Goal: Task Accomplishment & Management: Manage account settings

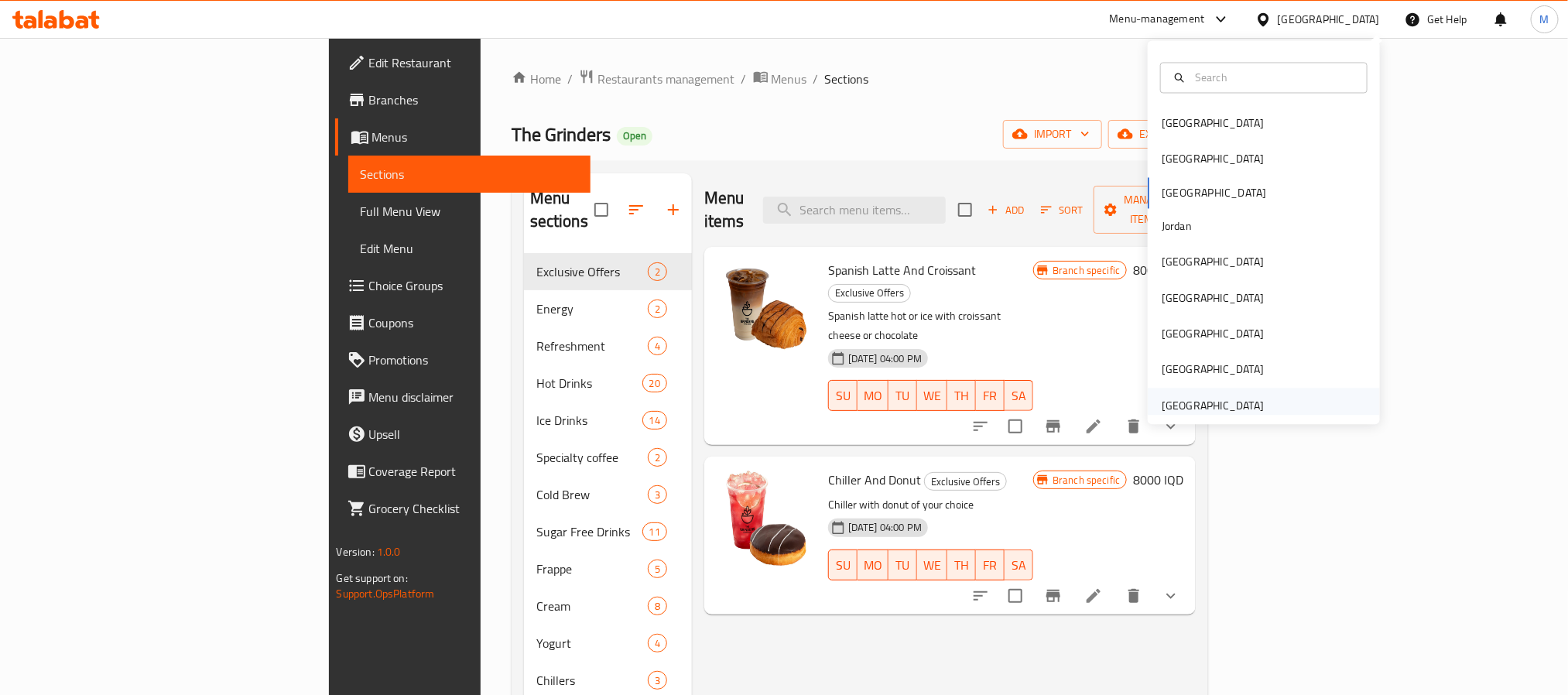
click at [1173, 400] on div "[GEOGRAPHIC_DATA]" at bounding box center [1213, 405] width 103 height 17
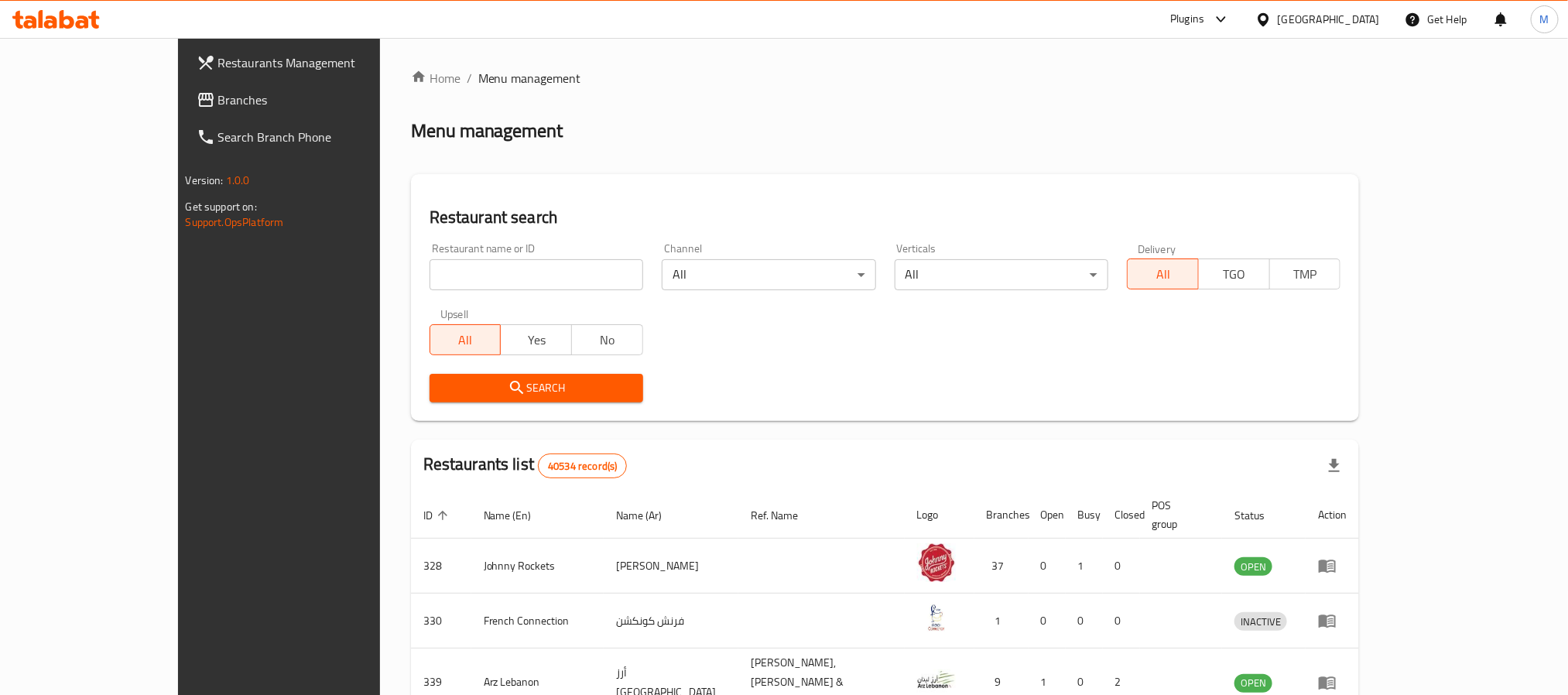
click at [1310, 19] on div "[GEOGRAPHIC_DATA]" at bounding box center [1329, 19] width 103 height 17
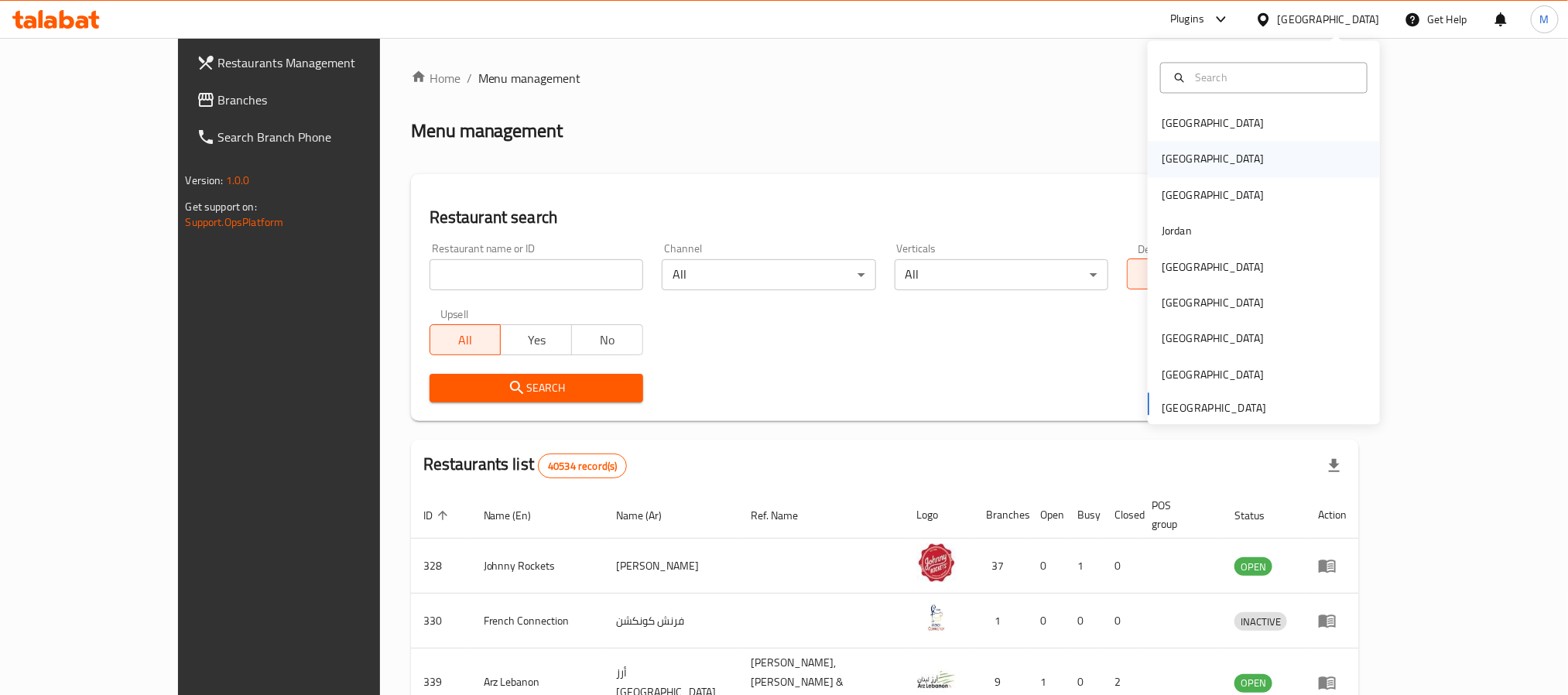
click at [1166, 159] on div "[GEOGRAPHIC_DATA]" at bounding box center [1213, 159] width 103 height 17
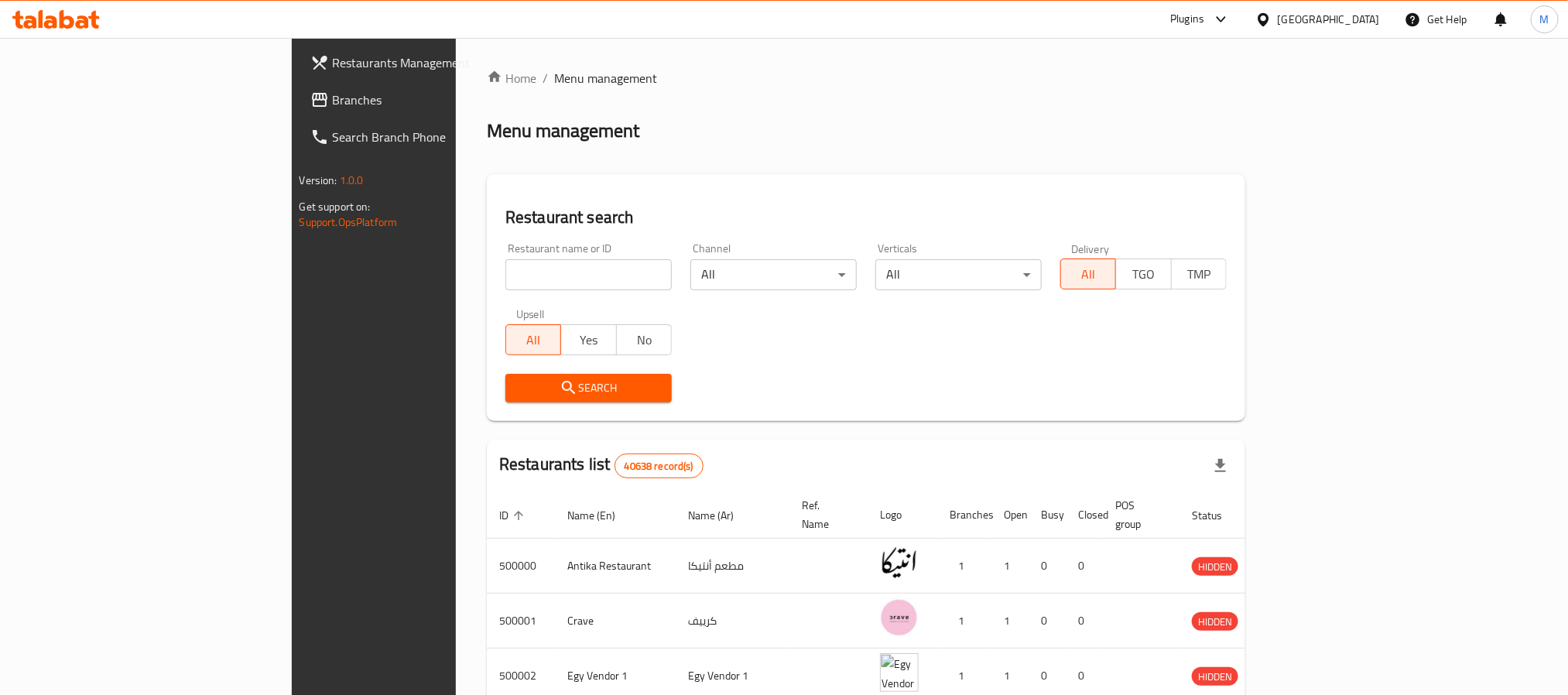
click at [1242, 9] on div "Plugins" at bounding box center [1200, 19] width 84 height 37
click at [1242, 29] on div "Plugins" at bounding box center [1200, 19] width 84 height 37
click at [1204, 19] on div "Plugins" at bounding box center [1187, 19] width 34 height 18
click at [1151, 210] on div "Restaurant-Management" at bounding box center [1148, 213] width 122 height 17
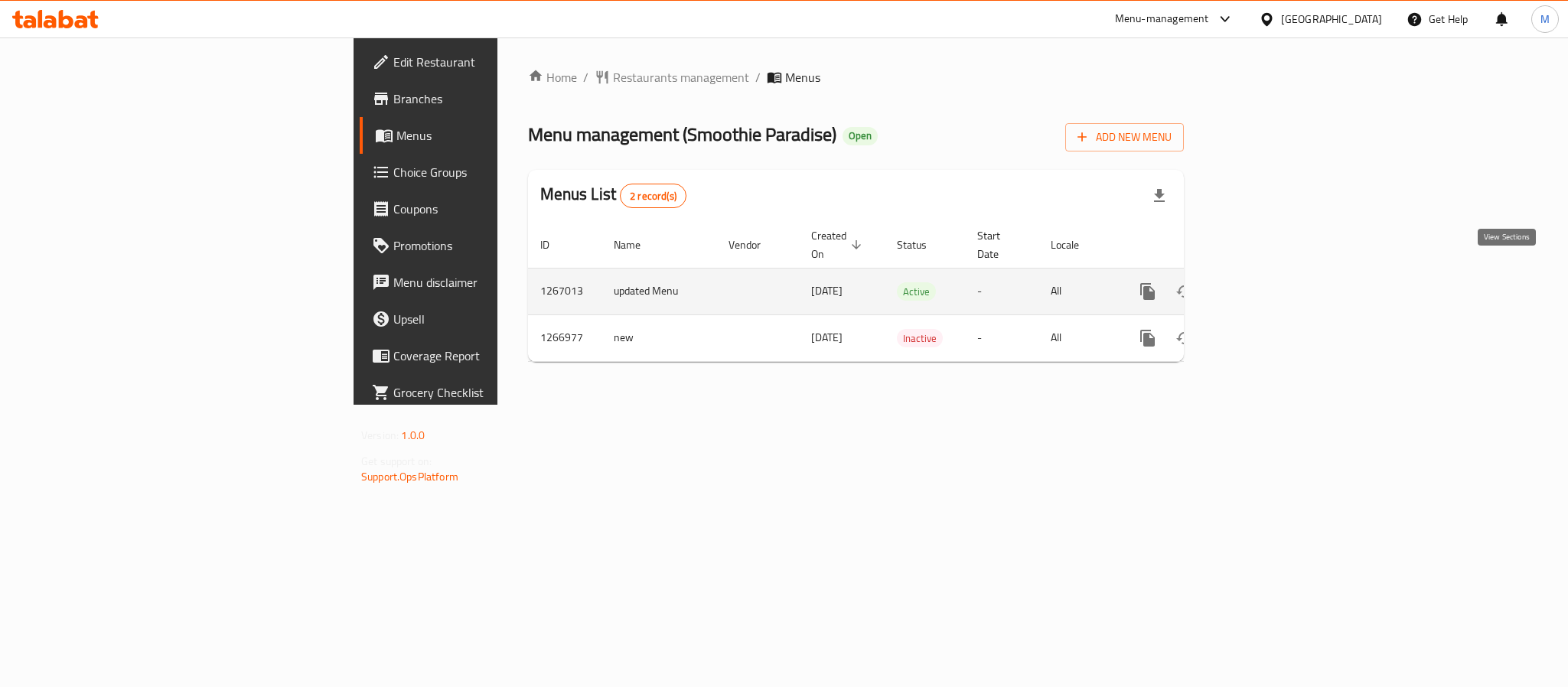
click at [1268, 282] on icon "enhanced table" at bounding box center [1258, 291] width 18 height 18
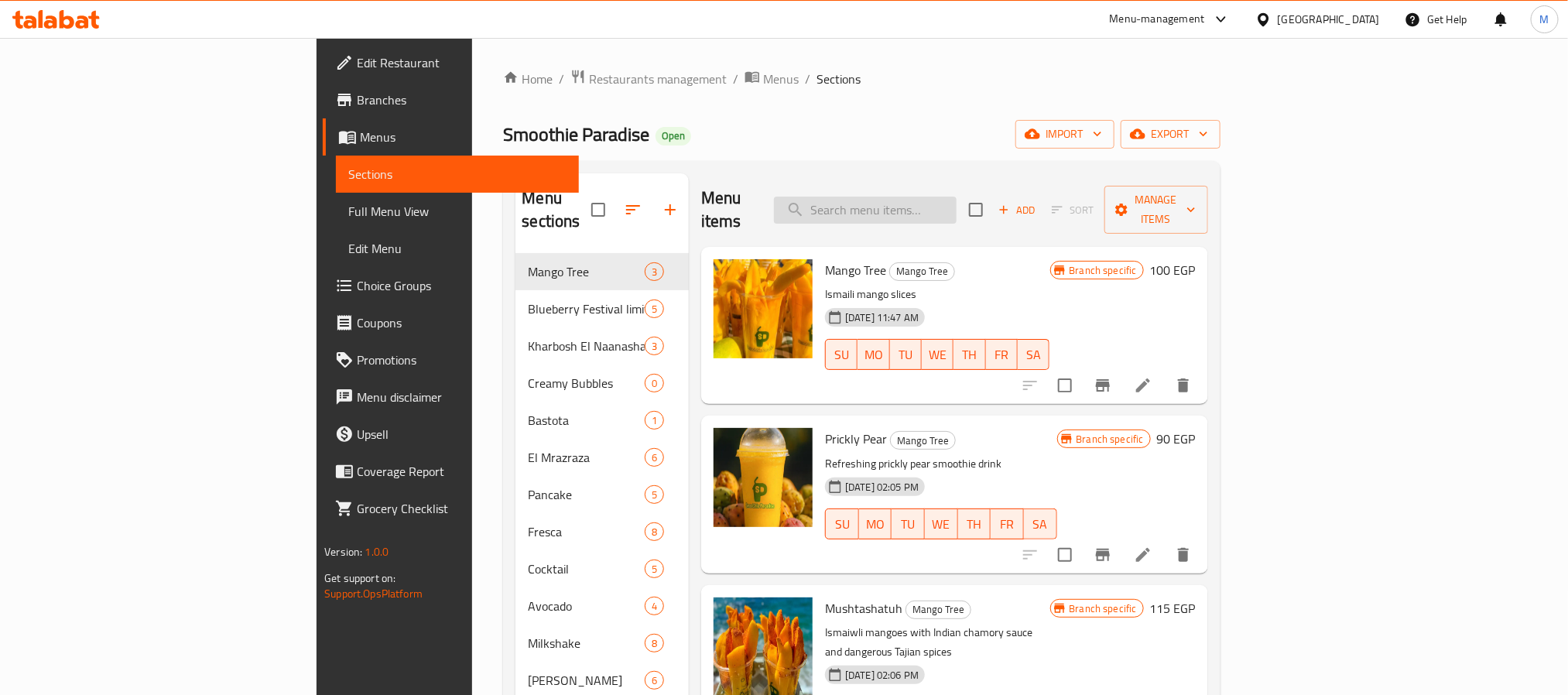
click at [957, 198] on input "search" at bounding box center [865, 210] width 183 height 27
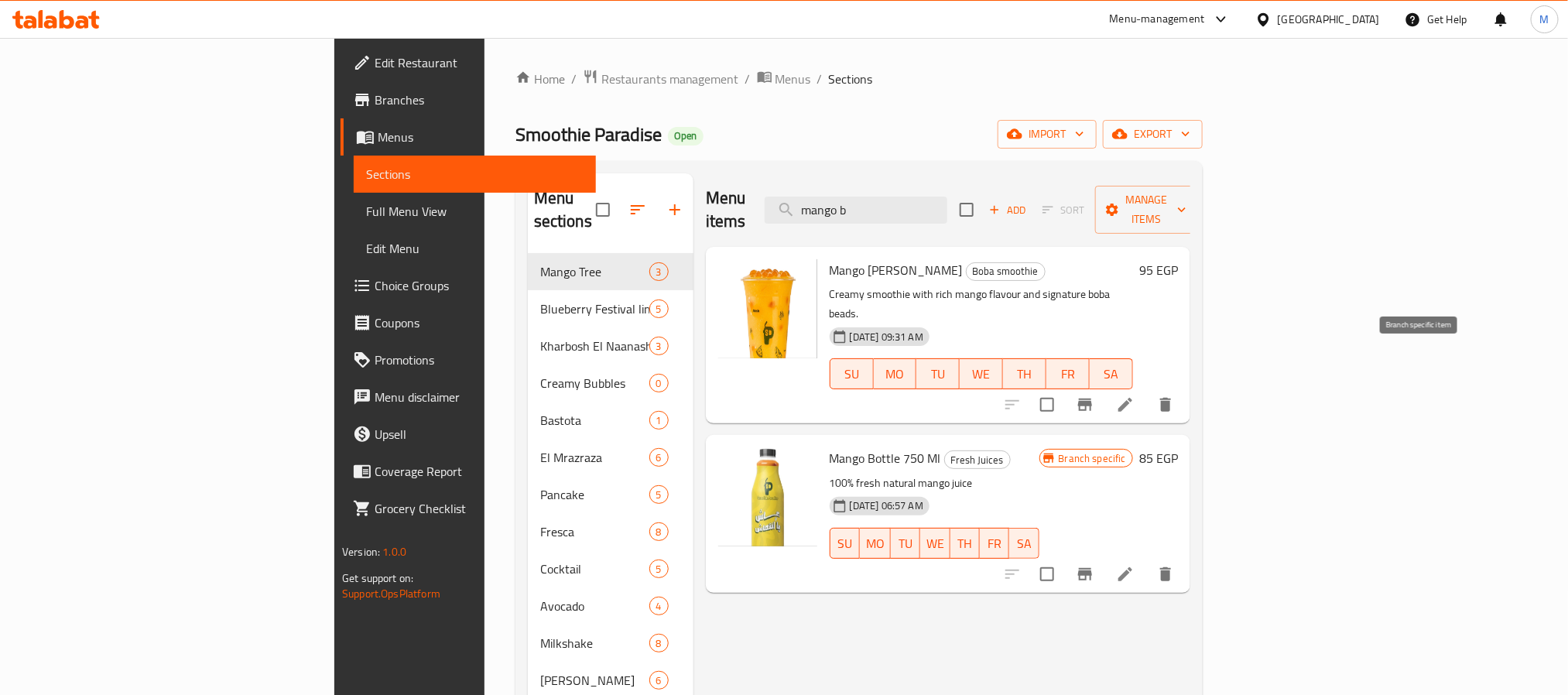
type input "mango b"
click at [1094, 395] on icon "Branch-specific-item" at bounding box center [1085, 405] width 18 height 18
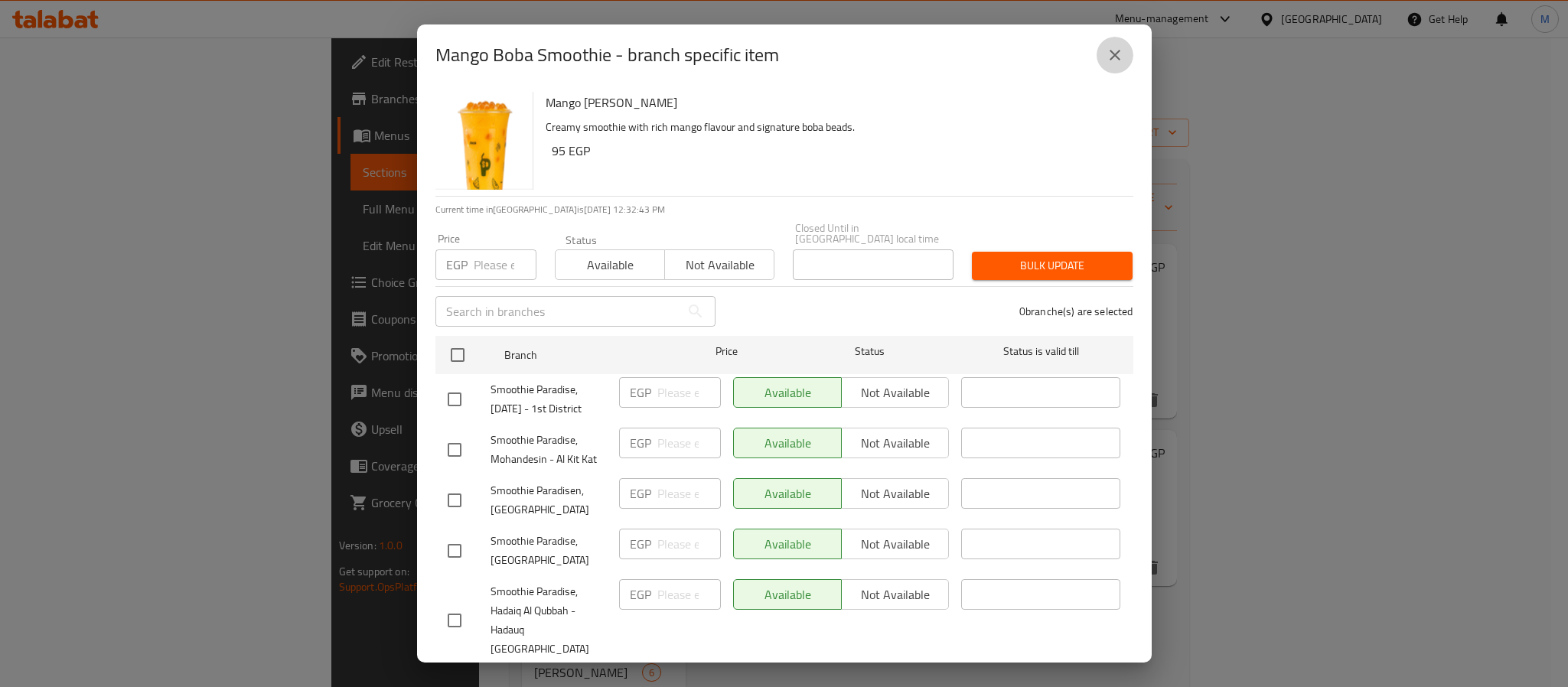
click at [1124, 57] on button "close" at bounding box center [1115, 55] width 37 height 37
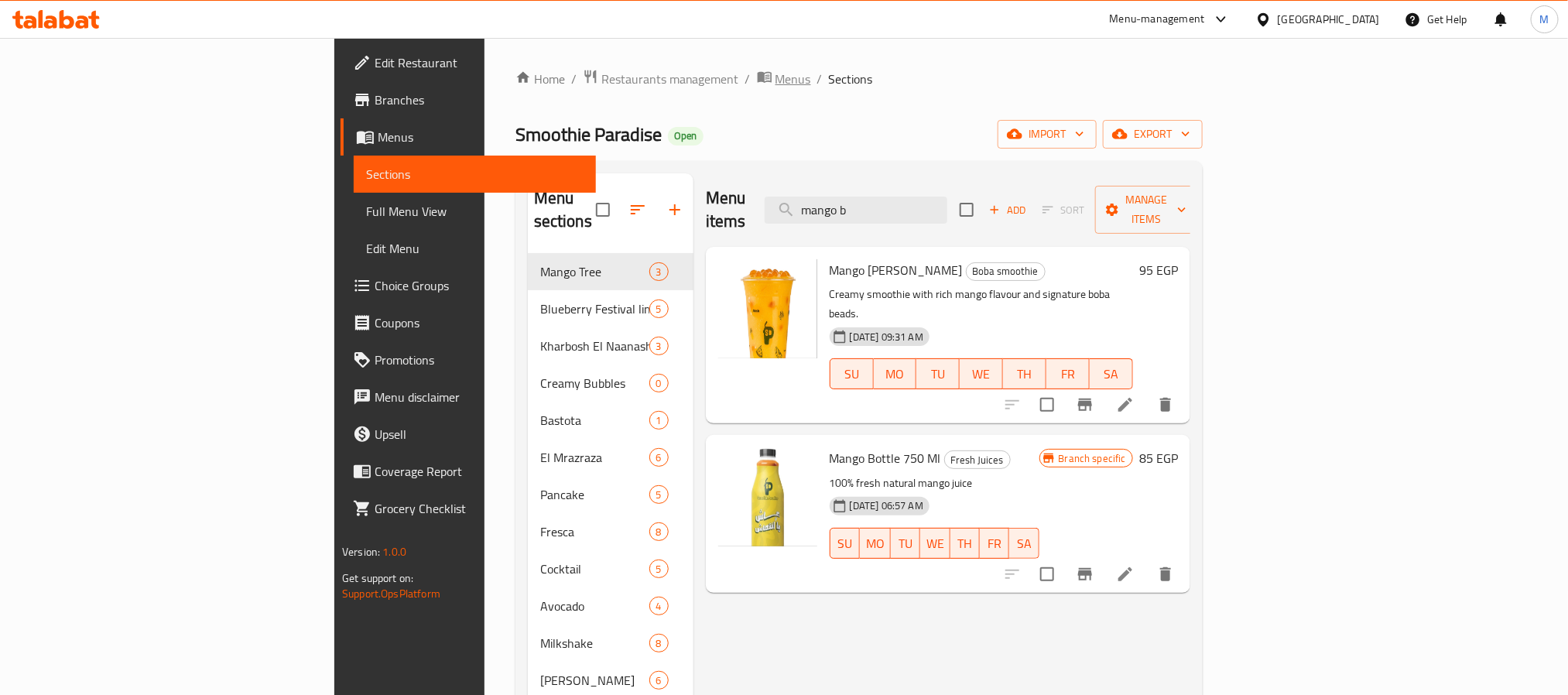
click at [776, 86] on span "Menus" at bounding box center [793, 79] width 36 height 18
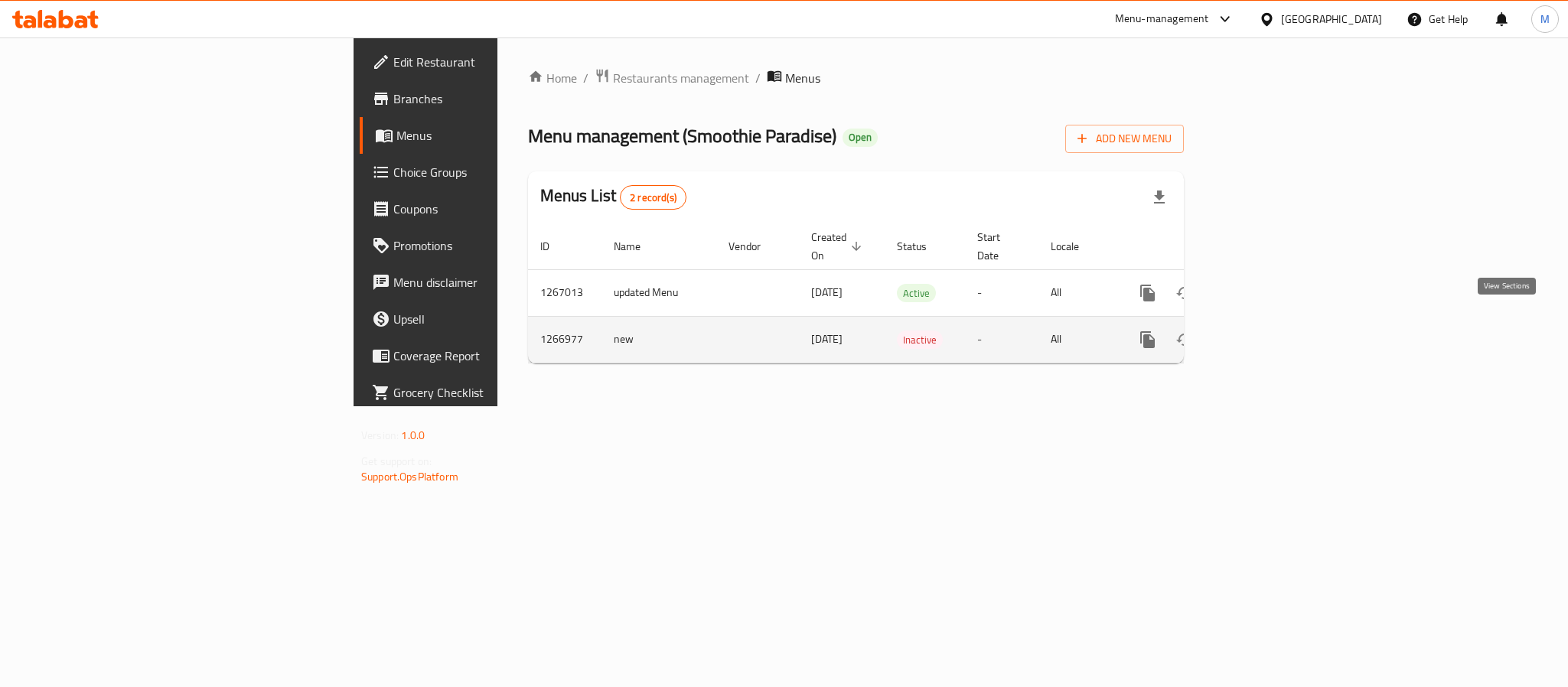
click at [1265, 333] on icon "enhanced table" at bounding box center [1258, 339] width 14 height 14
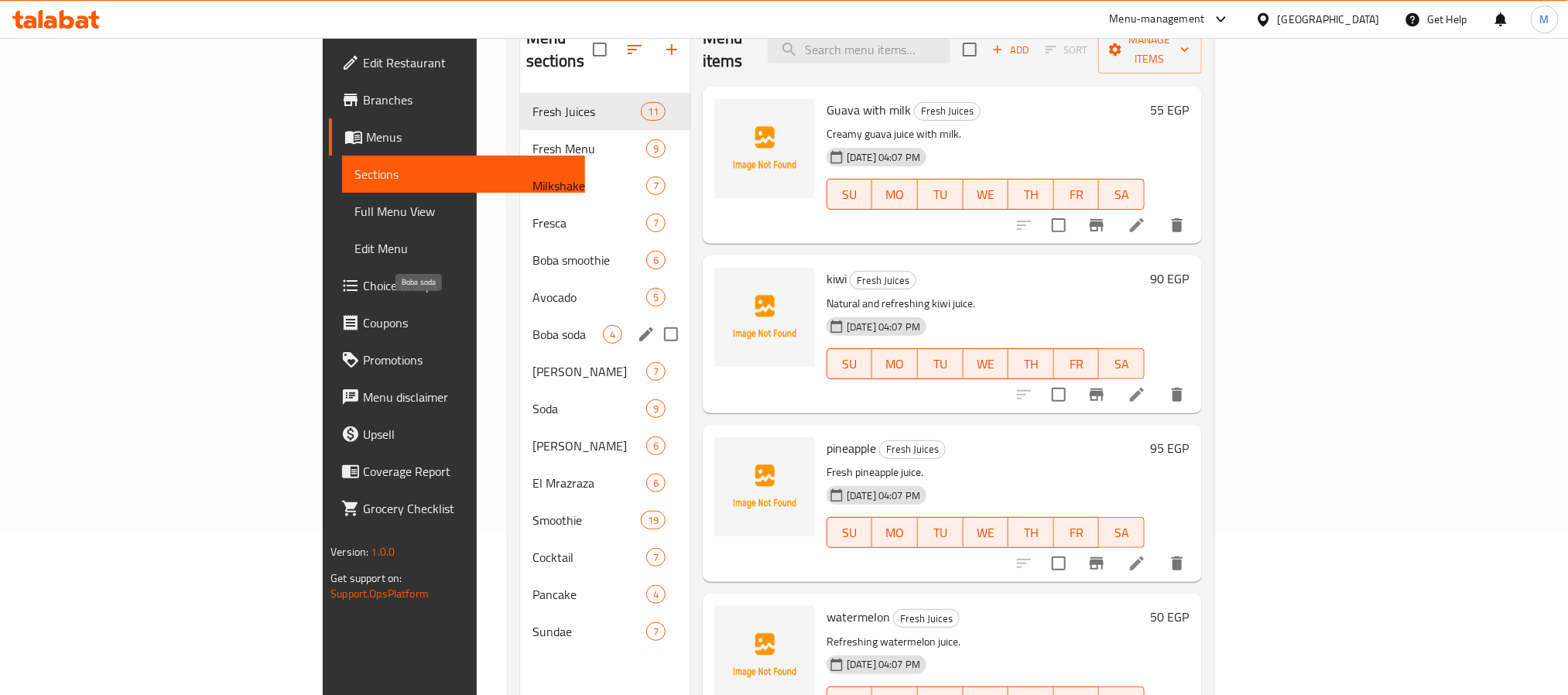
scroll to position [217, 0]
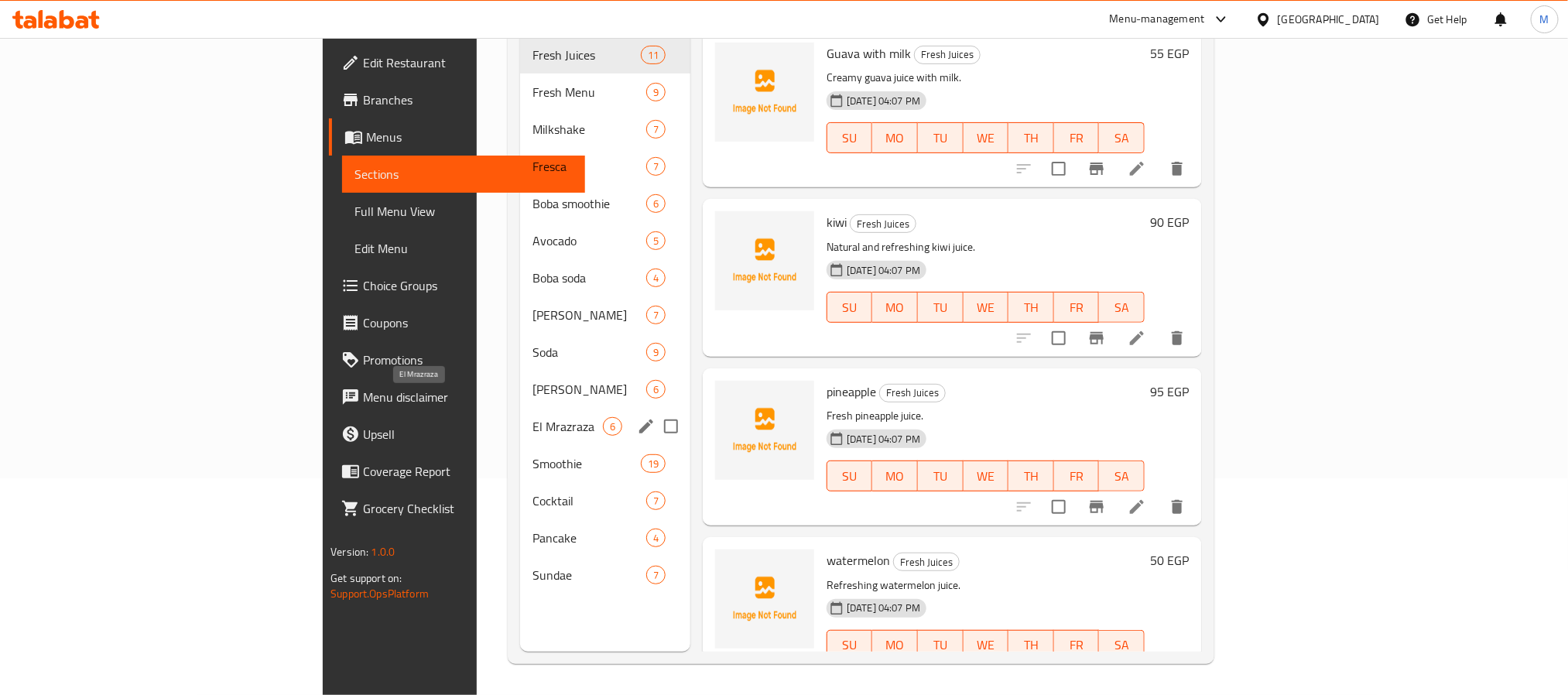
click at [533, 417] on span "El Mrazraza" at bounding box center [567, 426] width 70 height 18
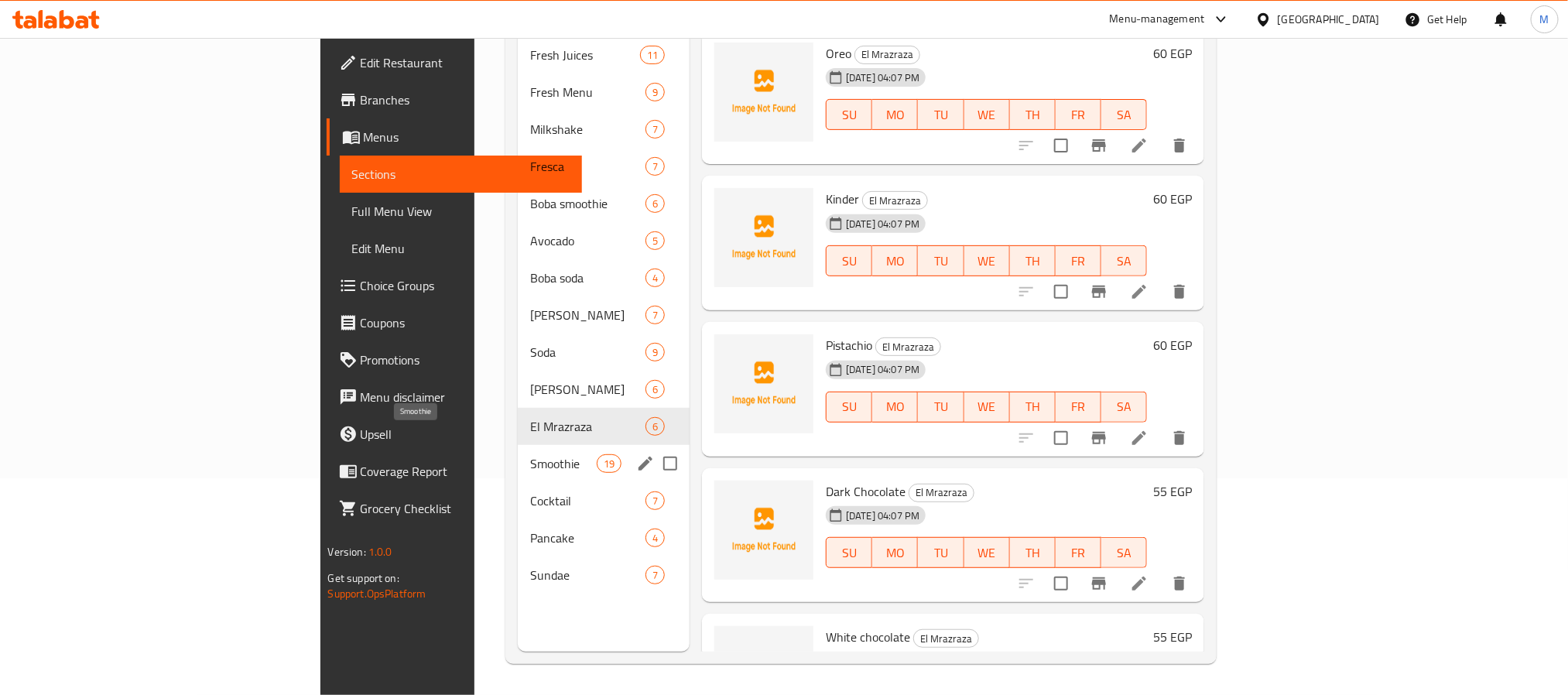
click at [530, 454] on span "Smoothie" at bounding box center [563, 463] width 66 height 18
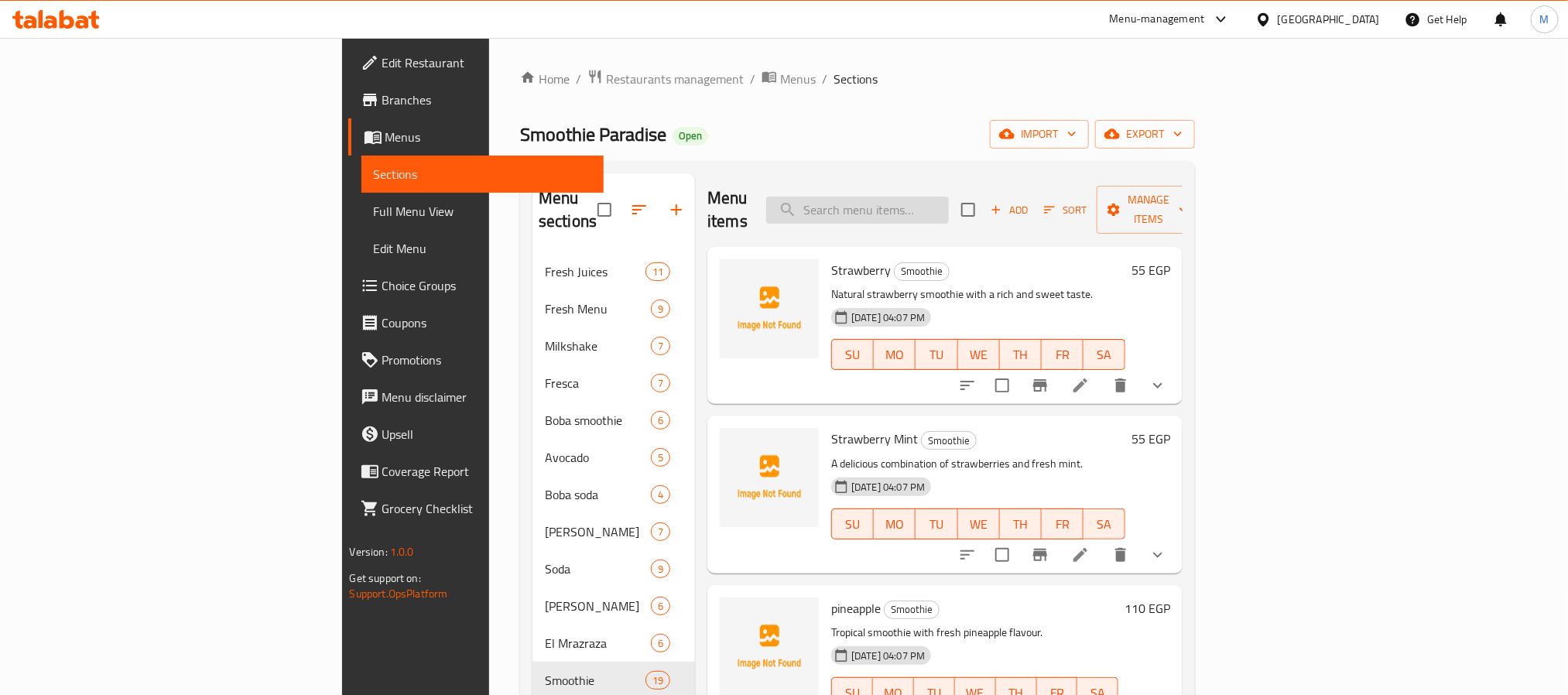
click at [949, 205] on input "search" at bounding box center [857, 210] width 183 height 27
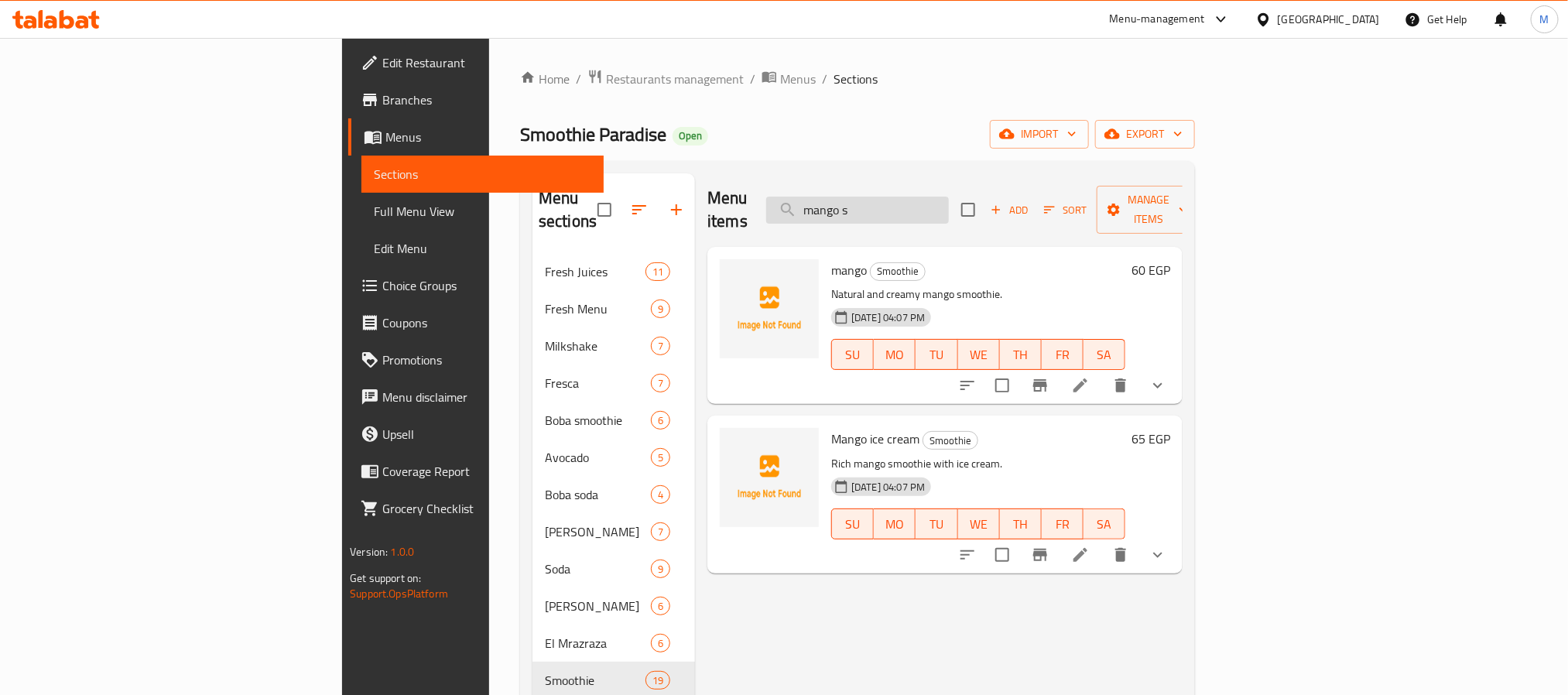
click at [949, 197] on input "mango s" at bounding box center [857, 210] width 183 height 27
type input "mango s"
click at [780, 74] on span "Menus" at bounding box center [797, 79] width 36 height 18
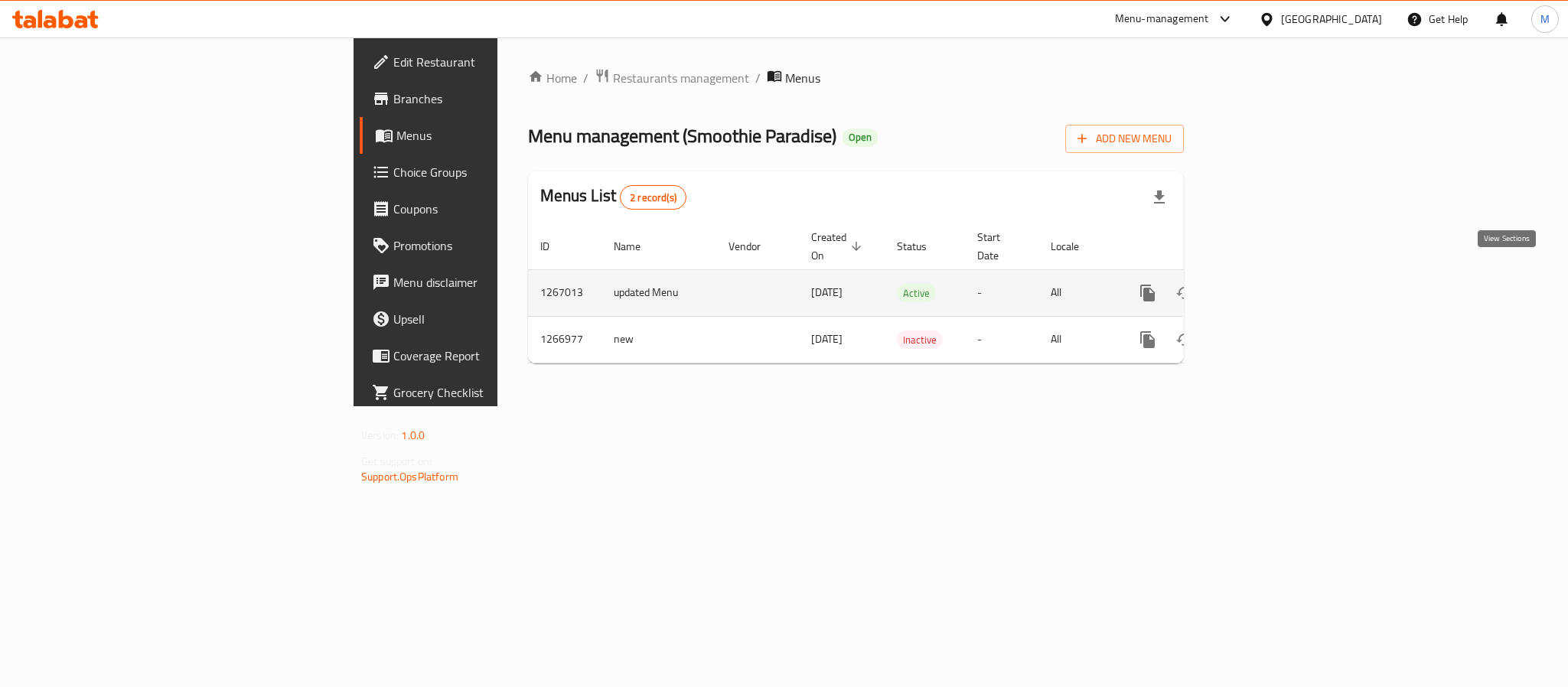
click at [1268, 284] on icon "enhanced table" at bounding box center [1258, 293] width 18 height 18
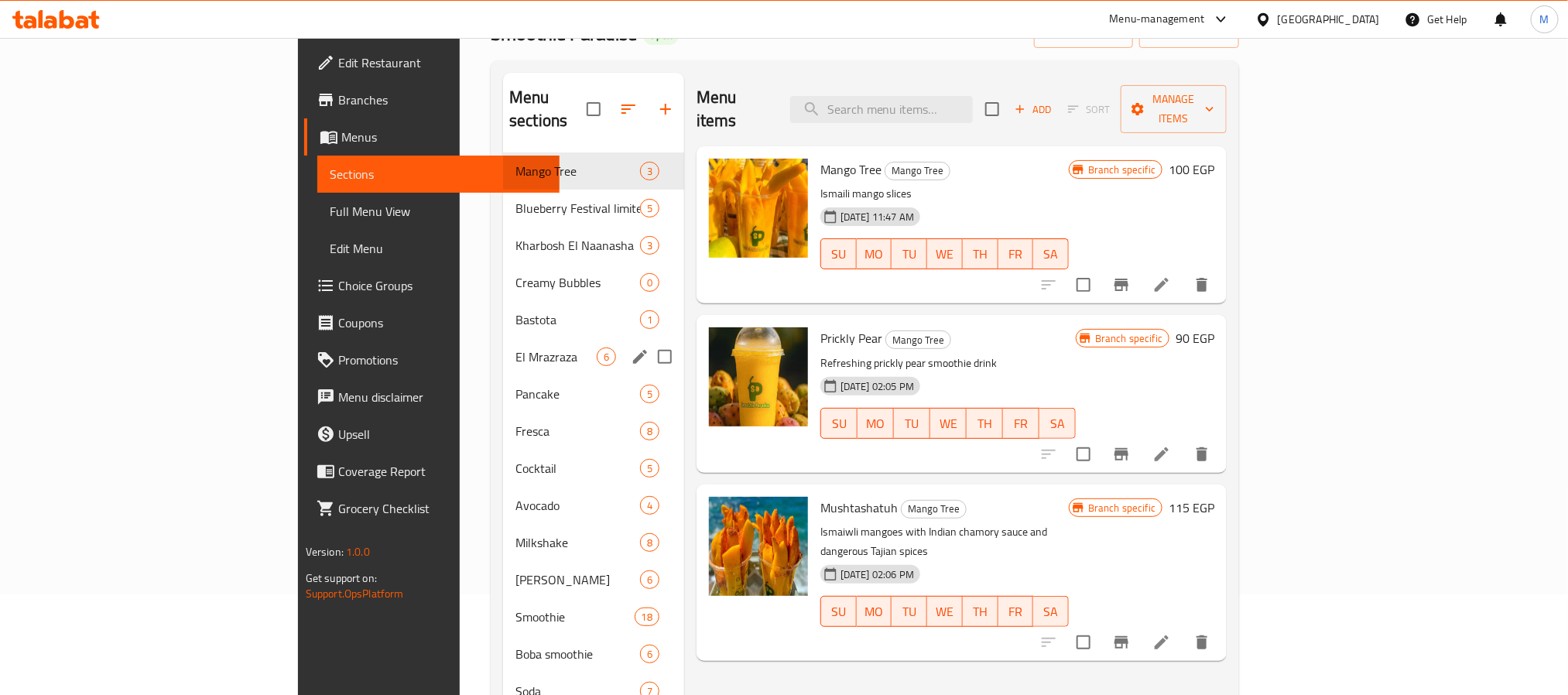
scroll to position [217, 0]
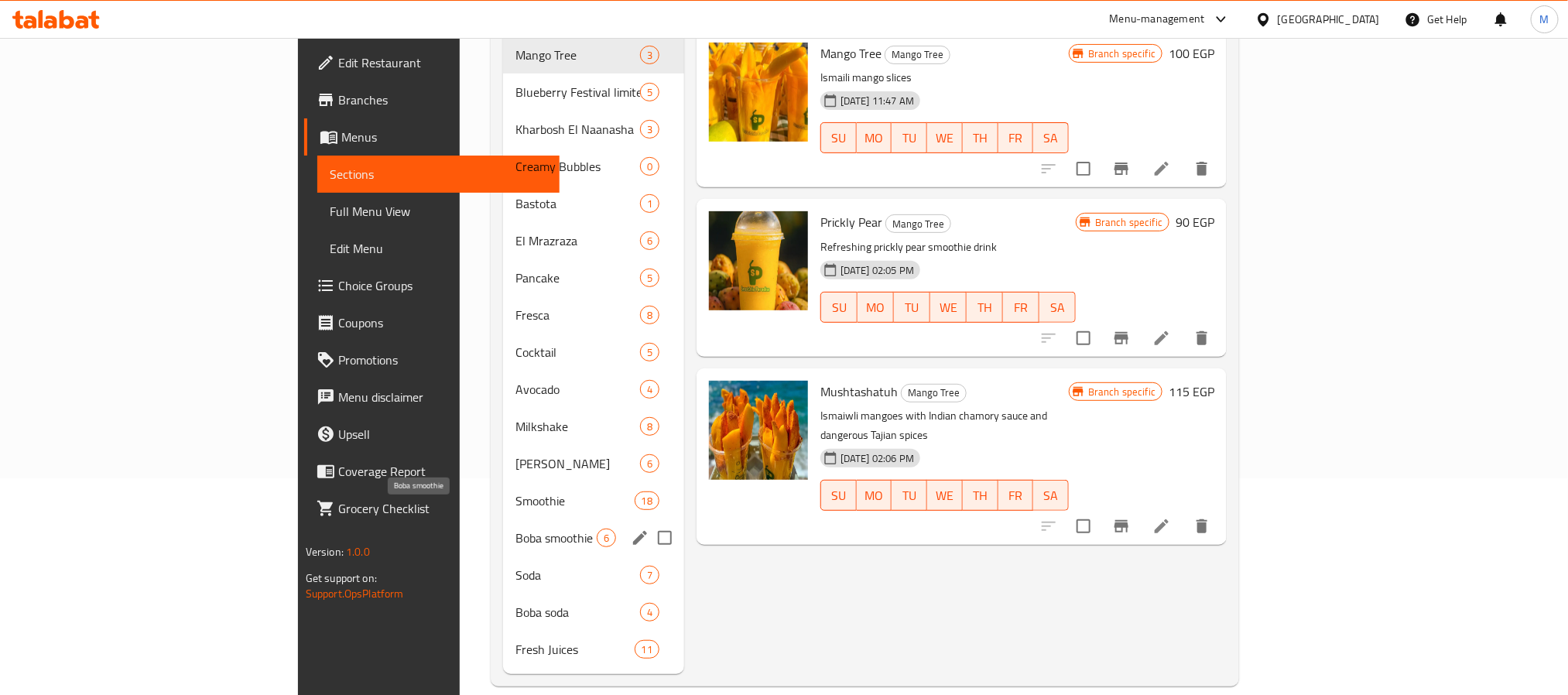
click at [515, 529] on span "Boba smoothie" at bounding box center [556, 538] width 81 height 18
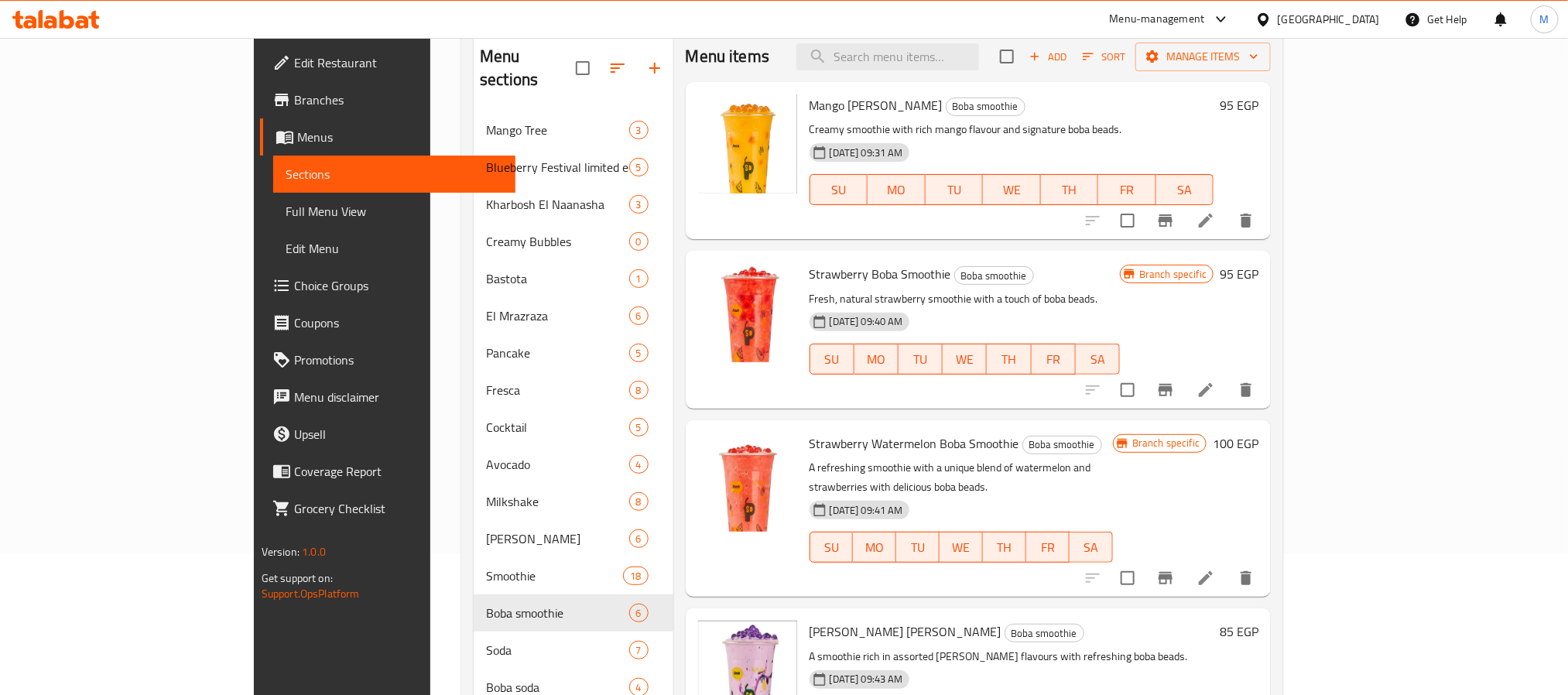
scroll to position [101, 0]
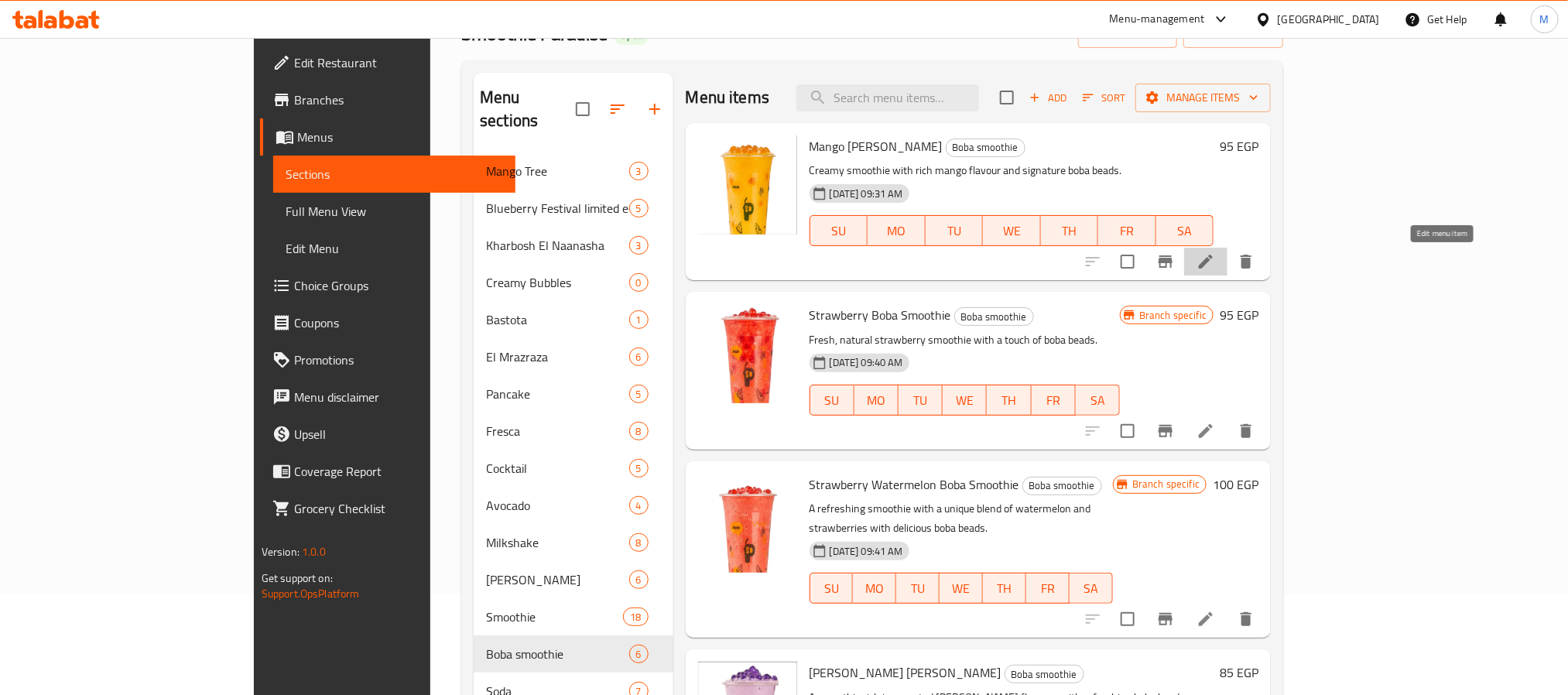
click at [1212, 262] on icon at bounding box center [1206, 261] width 14 height 14
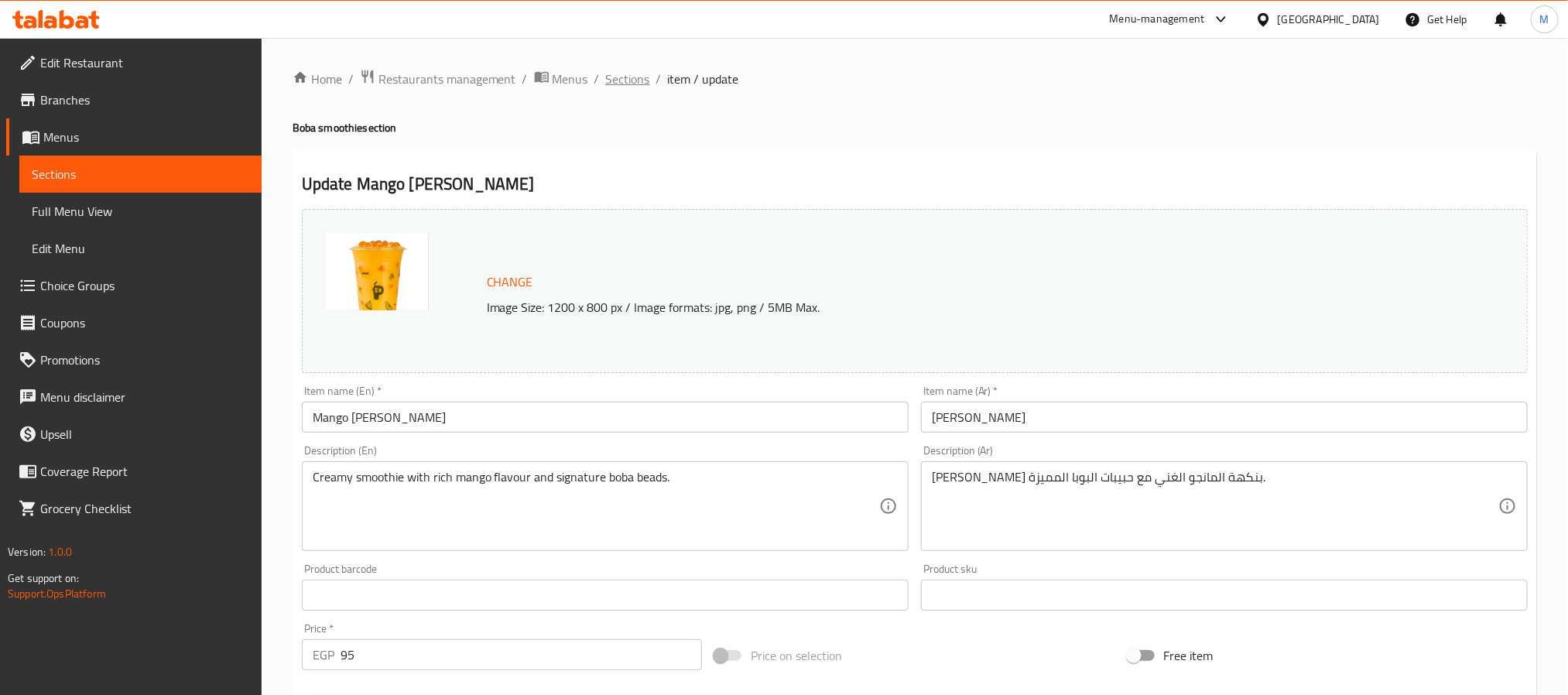
click at [630, 82] on span "Sections" at bounding box center [628, 79] width 44 height 18
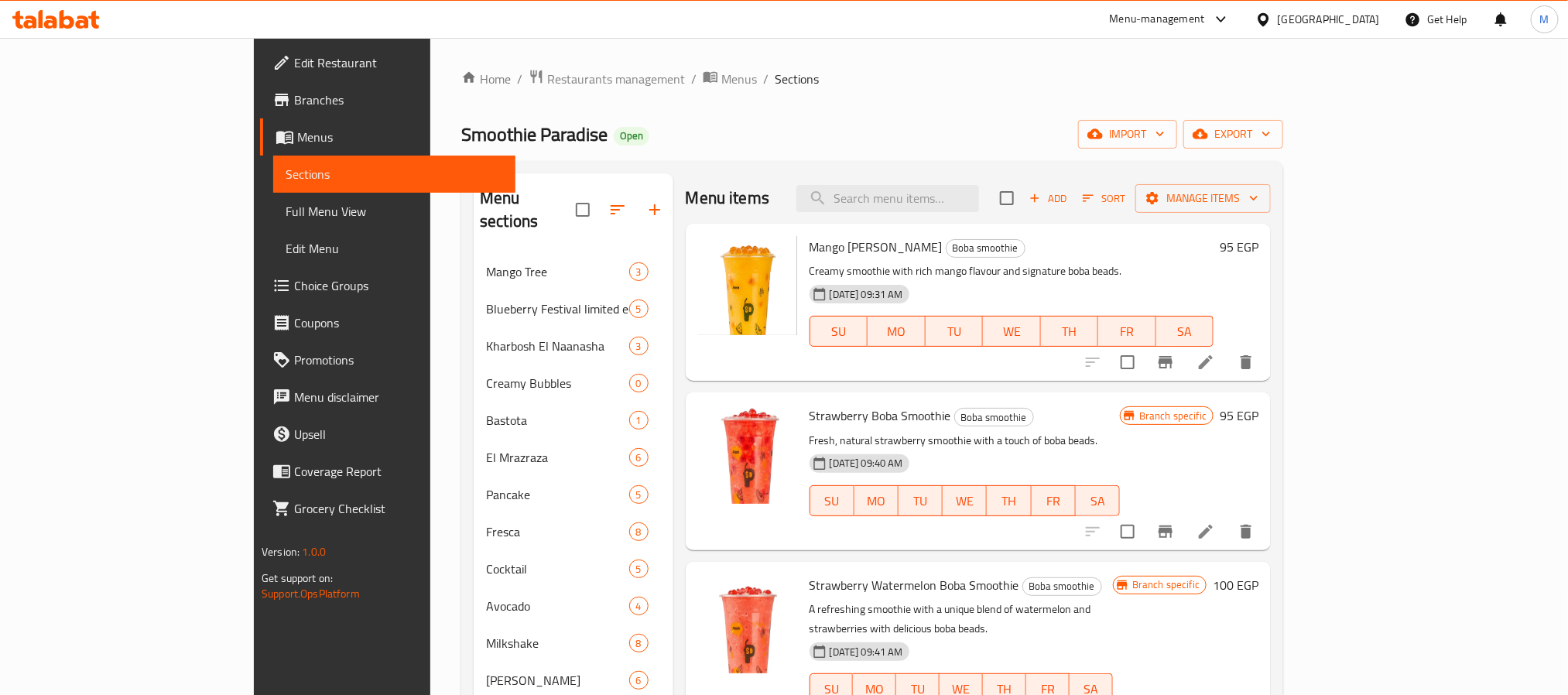
scroll to position [217, 0]
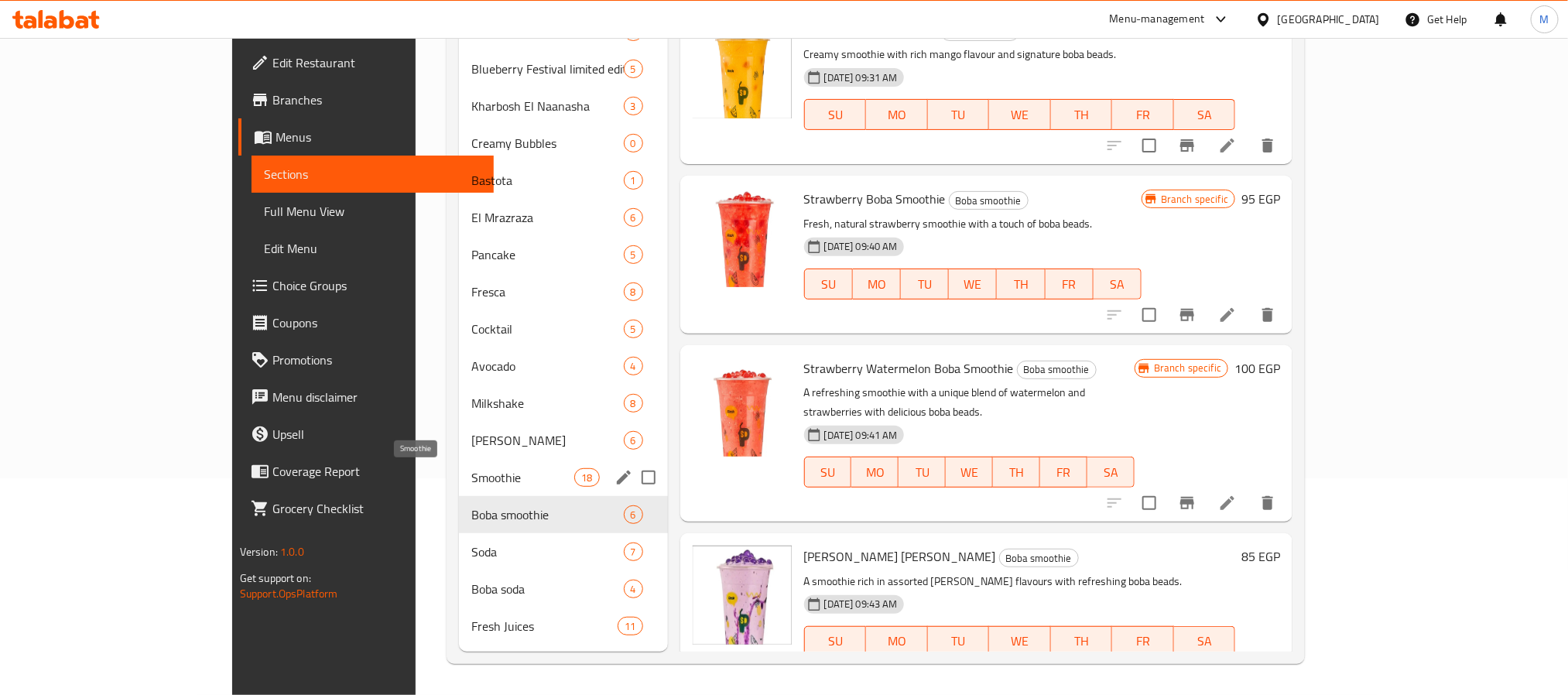
click at [471, 474] on span "Smoothie" at bounding box center [523, 477] width 103 height 18
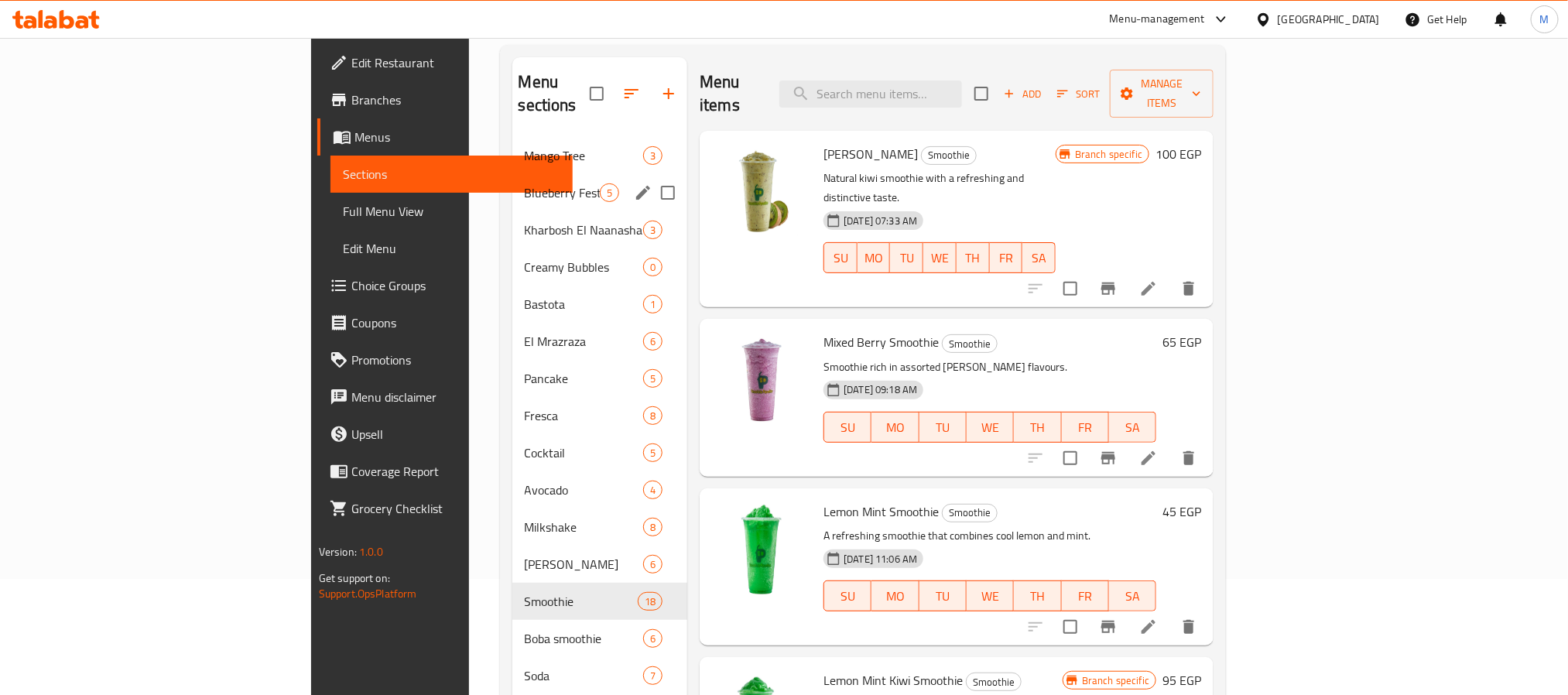
scroll to position [217, 0]
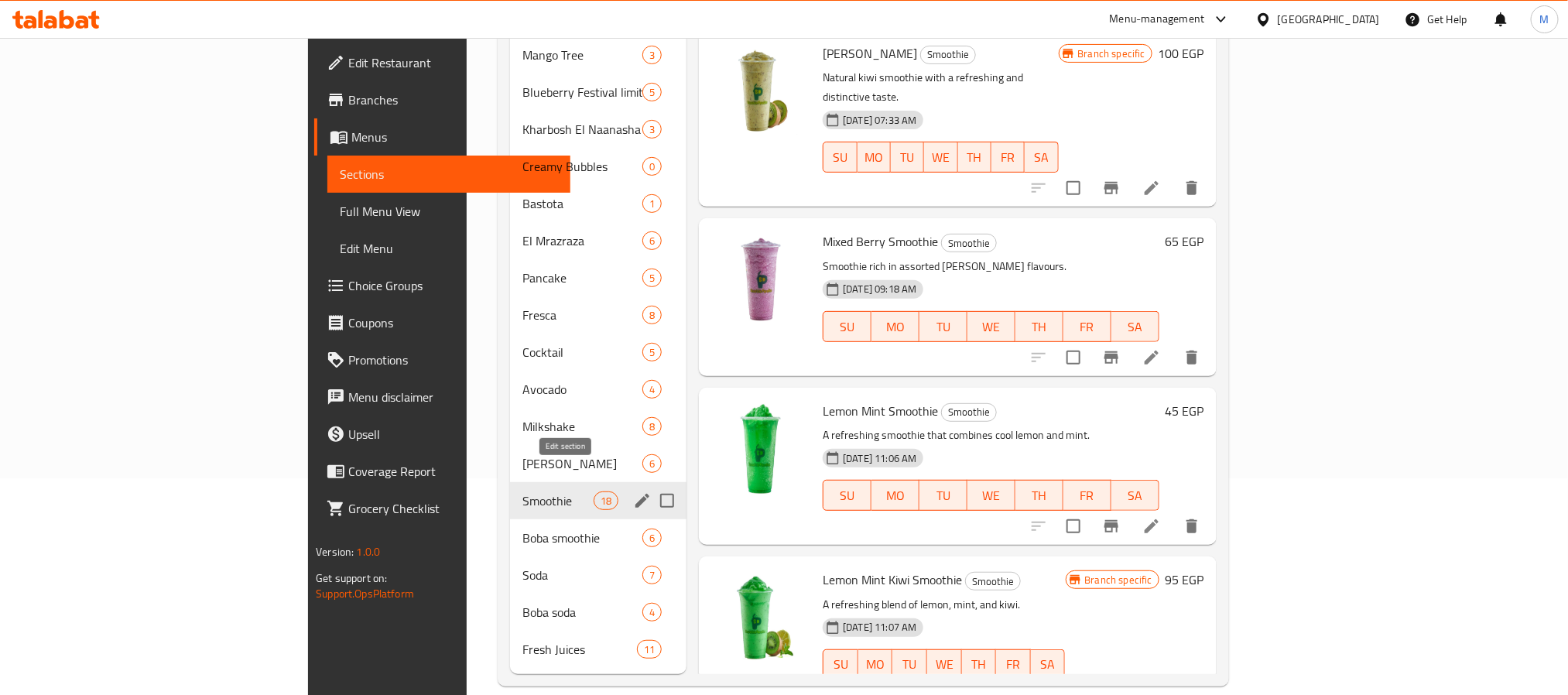
click at [635, 494] on icon "edit" at bounding box center [642, 501] width 14 height 14
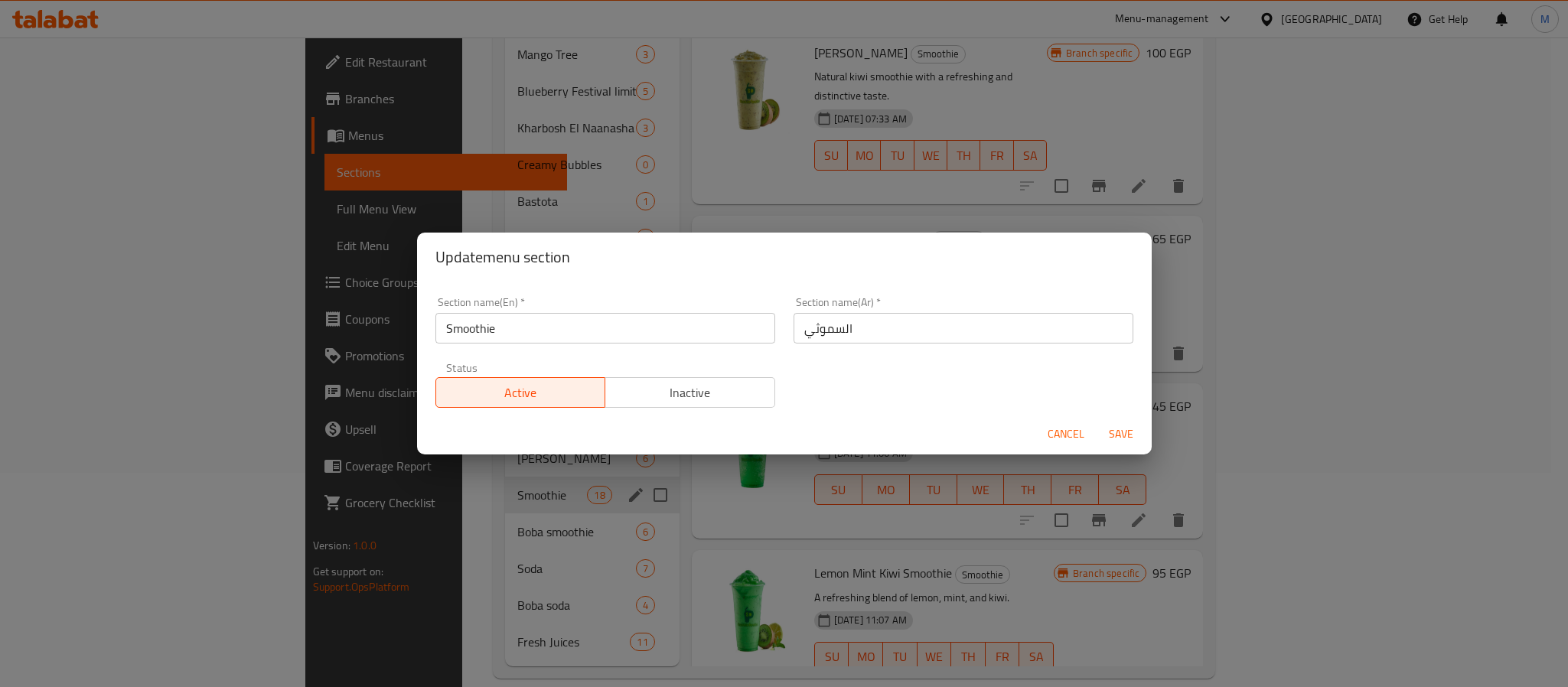
click at [299, 350] on div "Update menu section Section name(En)   * Smoothie Section name(En) * Section na…" at bounding box center [784, 344] width 1568 height 687
click at [1052, 433] on span "Cancel" at bounding box center [1066, 433] width 37 height 19
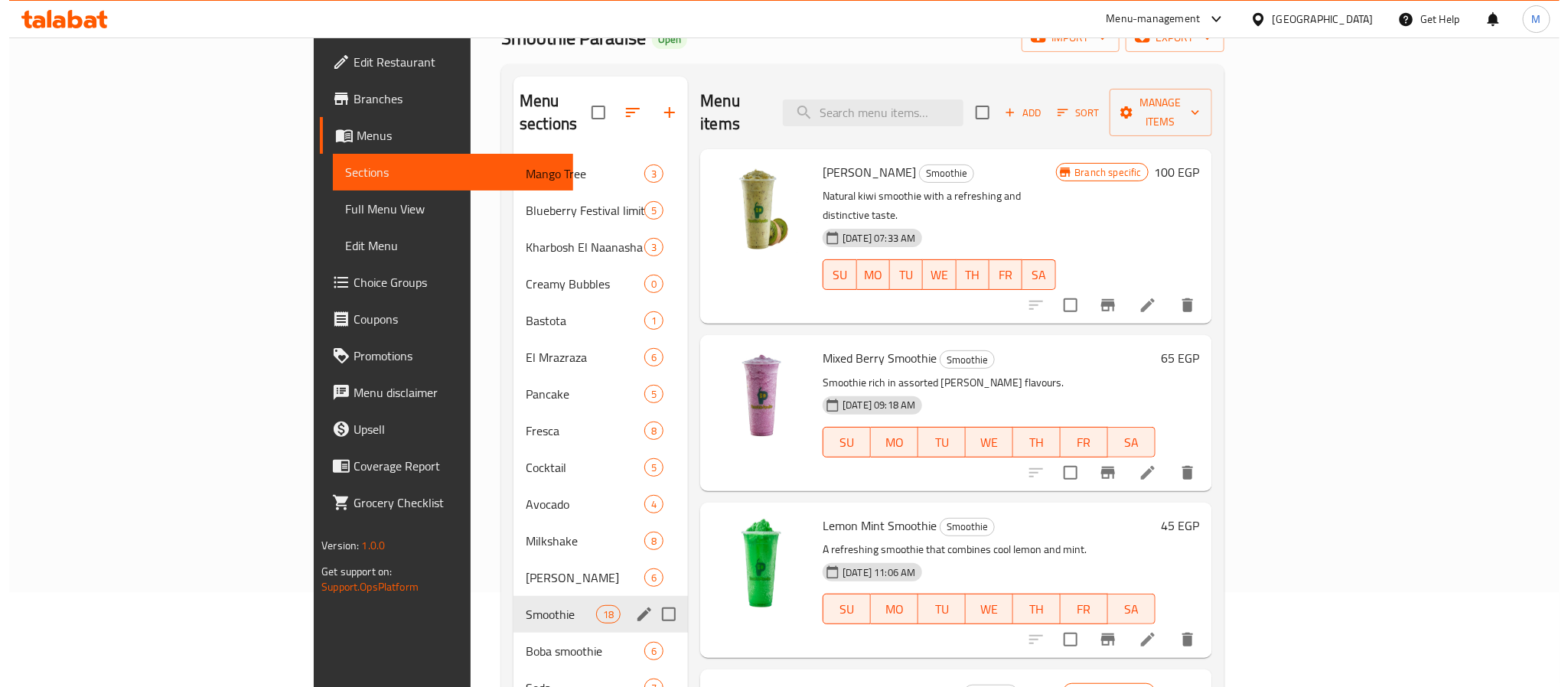
scroll to position [0, 0]
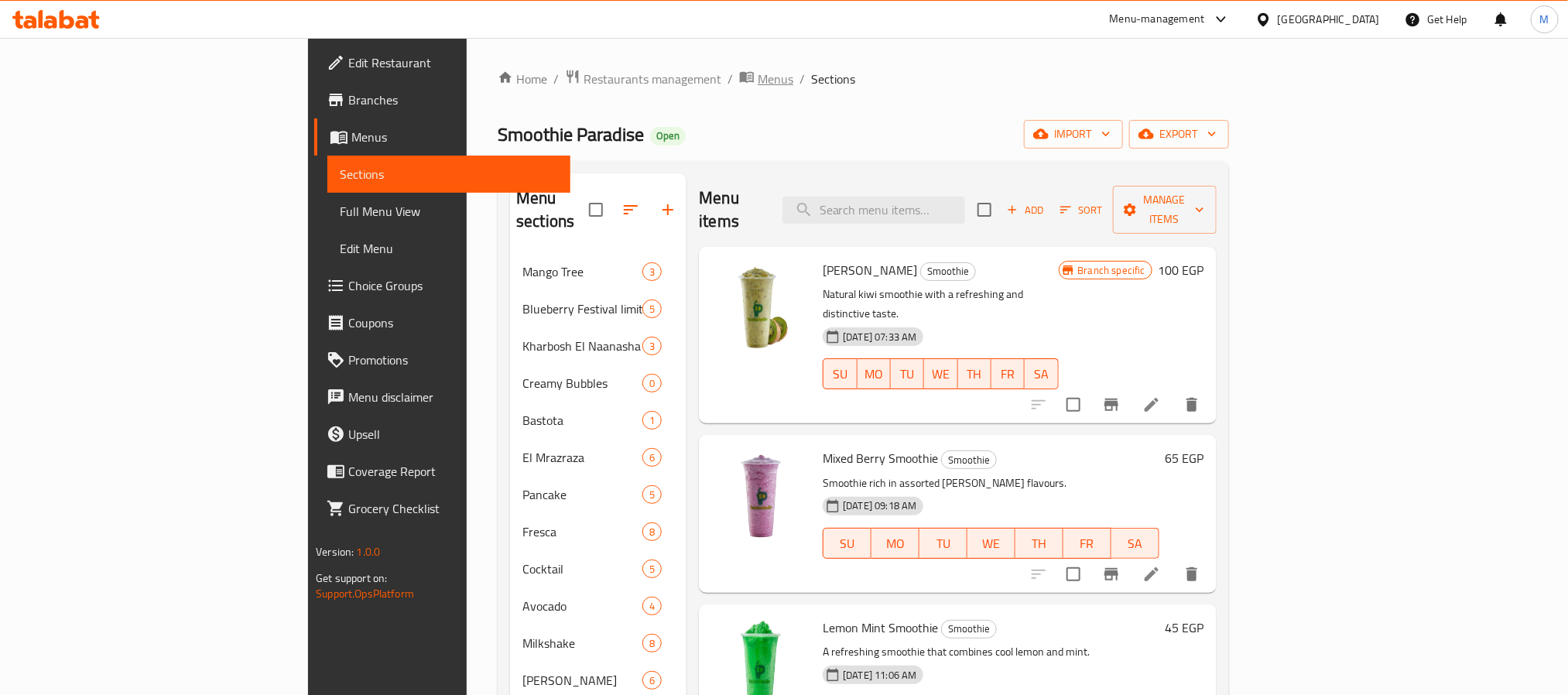
click at [758, 78] on span "Menus" at bounding box center [775, 79] width 36 height 18
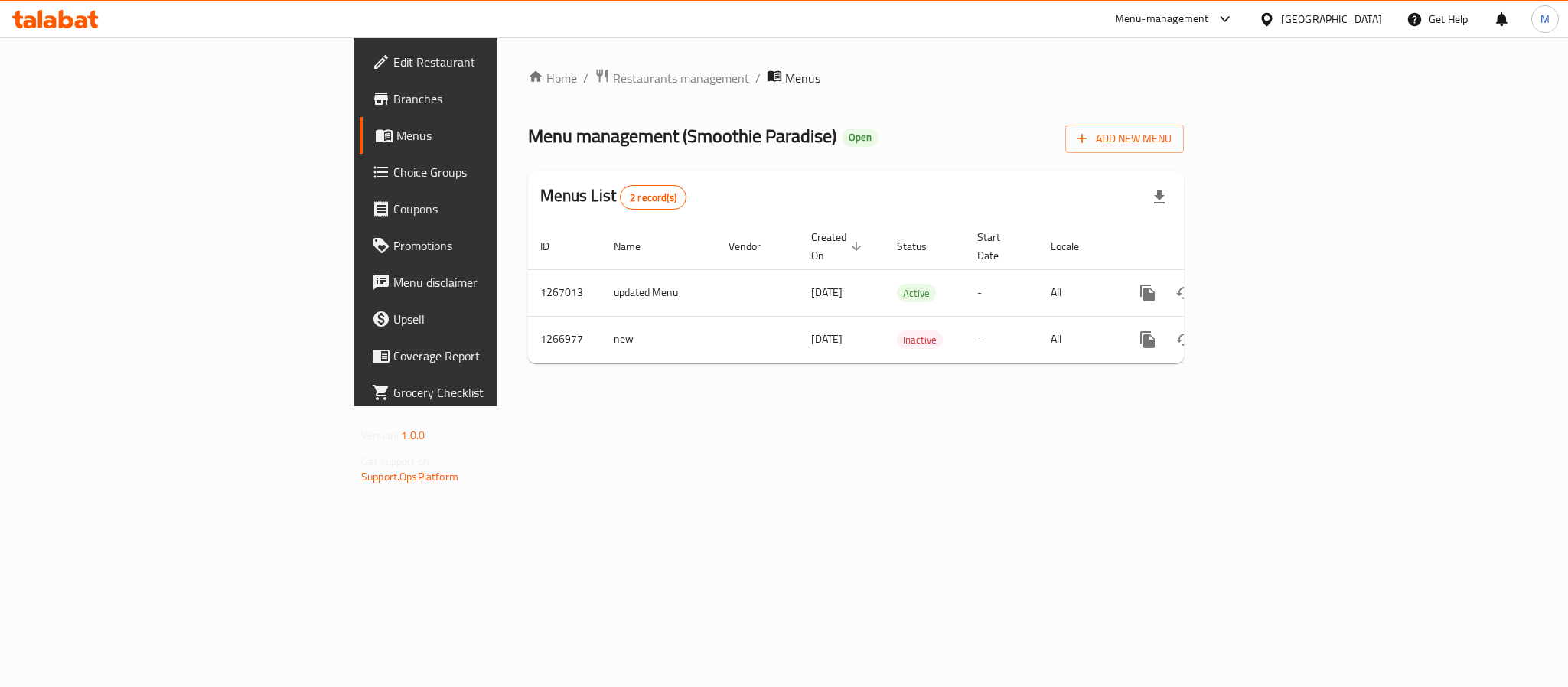
click at [393, 101] on span "Branches" at bounding box center [498, 98] width 209 height 18
